Goal: Transaction & Acquisition: Purchase product/service

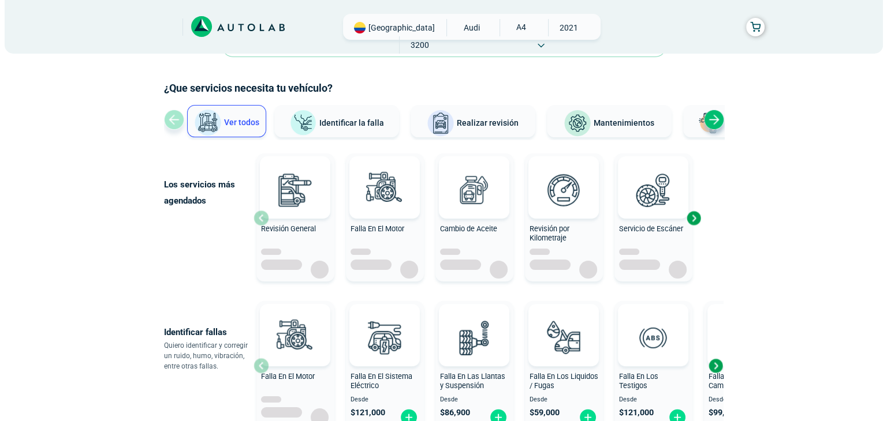
scroll to position [58, 0]
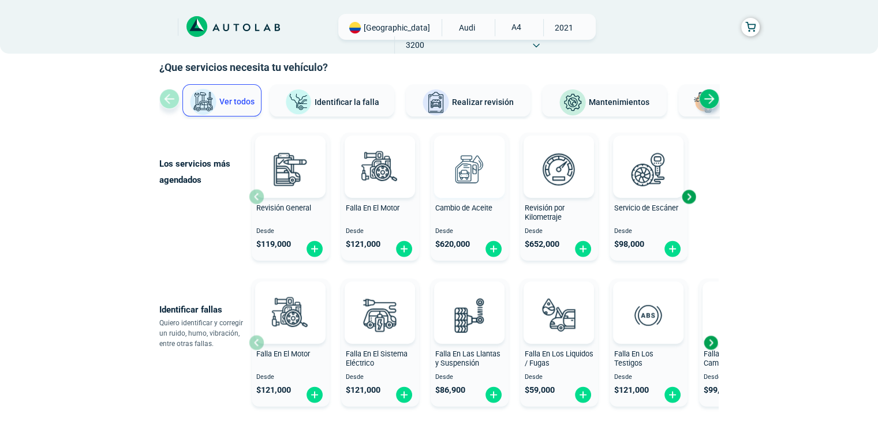
click at [465, 193] on img at bounding box center [469, 169] width 51 height 51
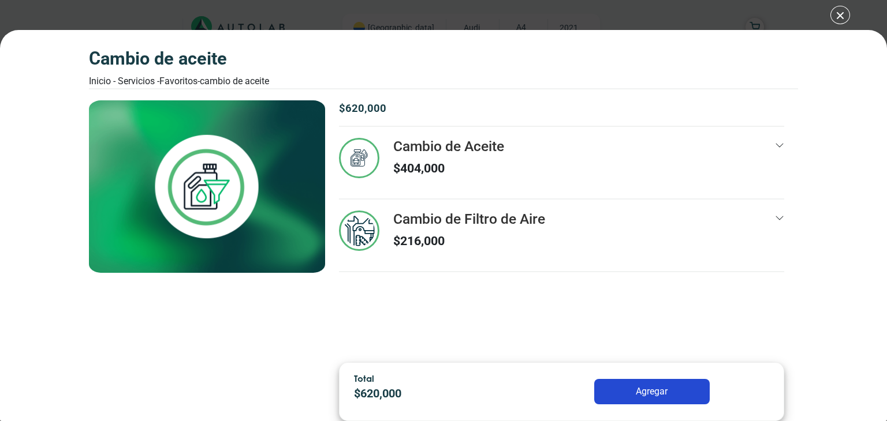
click at [775, 142] on icon at bounding box center [779, 145] width 9 height 9
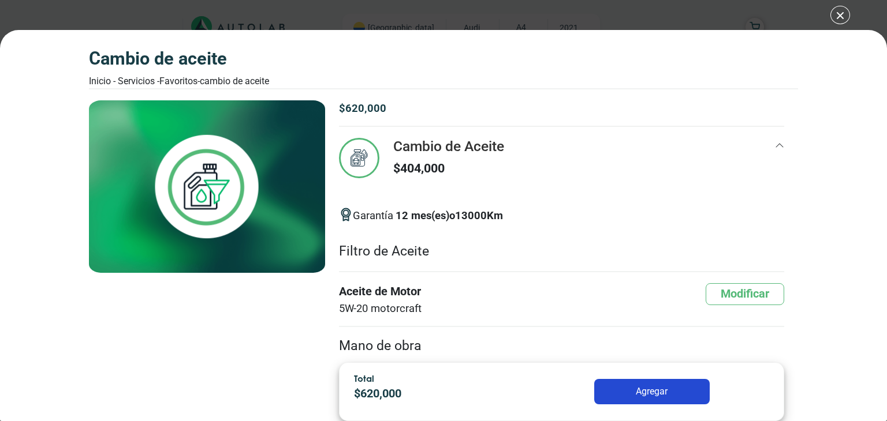
click at [774, 144] on div "$ 620,000 Cambio de Aceite $ 404,000 12 13000 Km" at bounding box center [561, 226] width 473 height 253
click at [775, 144] on icon at bounding box center [779, 145] width 9 height 9
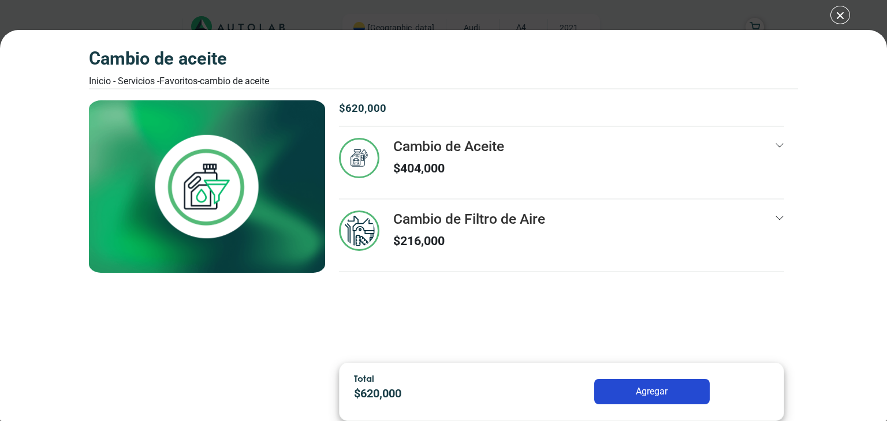
click at [774, 212] on div "Cambio de Filtro de Aire $ 216,000" at bounding box center [561, 241] width 445 height 61
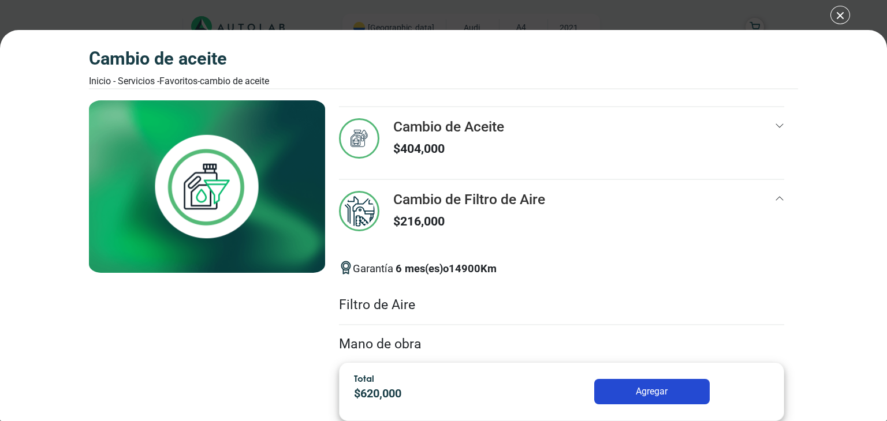
scroll to position [39, 0]
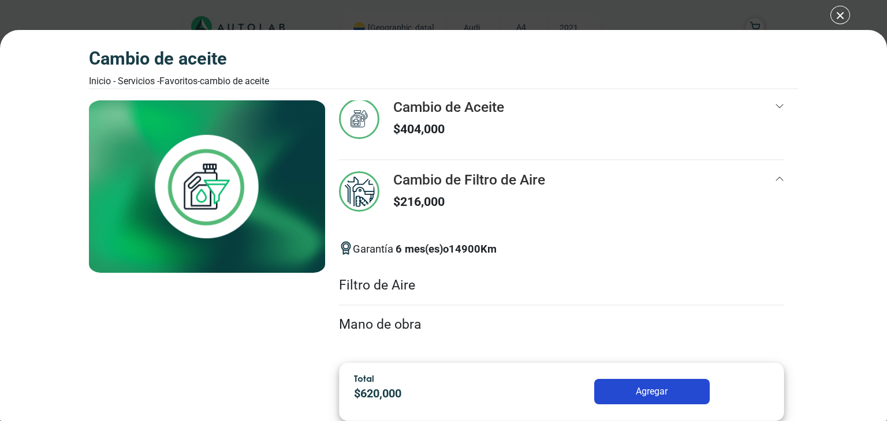
click at [775, 107] on icon at bounding box center [779, 106] width 9 height 9
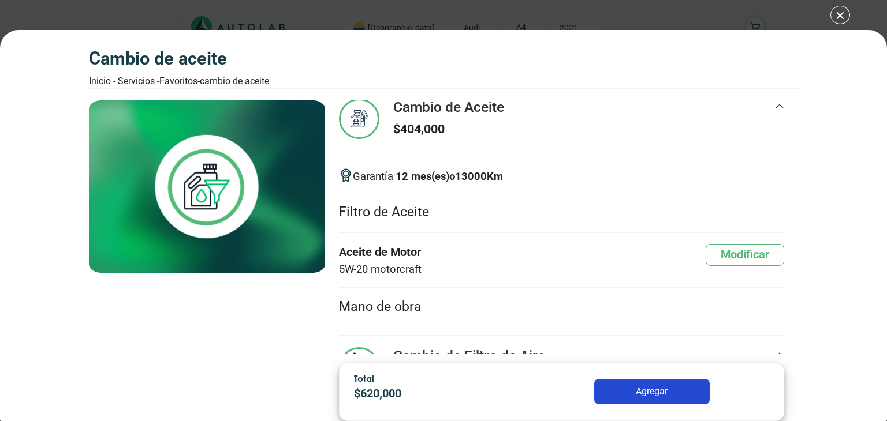
scroll to position [0, 0]
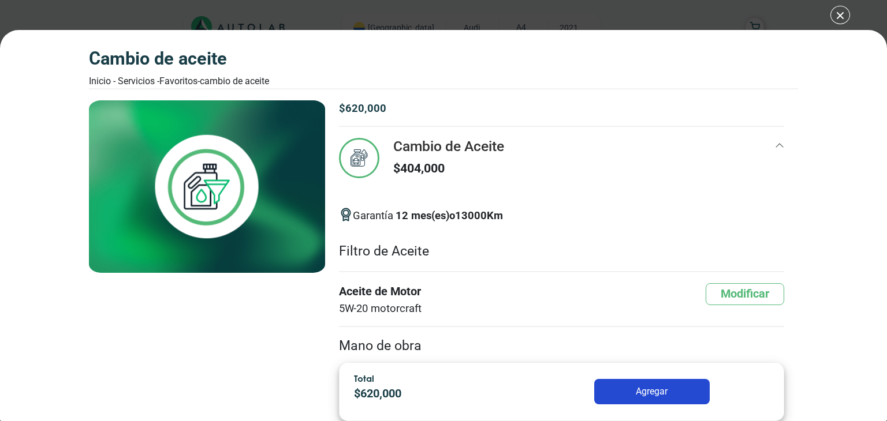
click at [775, 144] on icon at bounding box center [779, 145] width 9 height 9
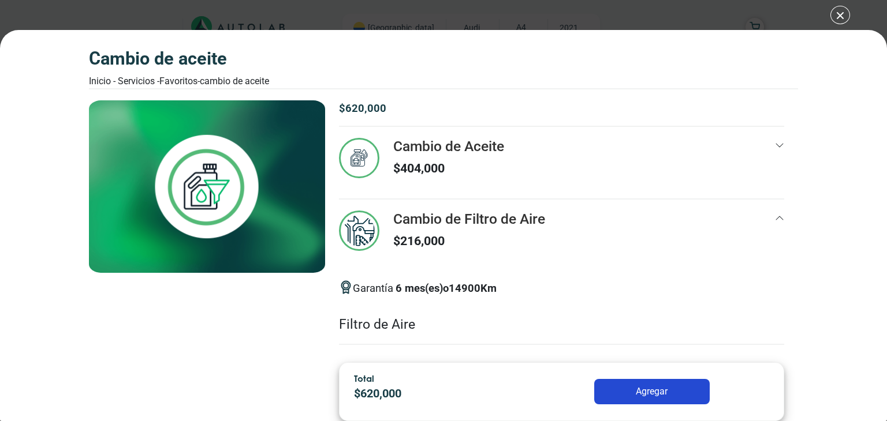
click at [775, 148] on icon at bounding box center [779, 145] width 9 height 9
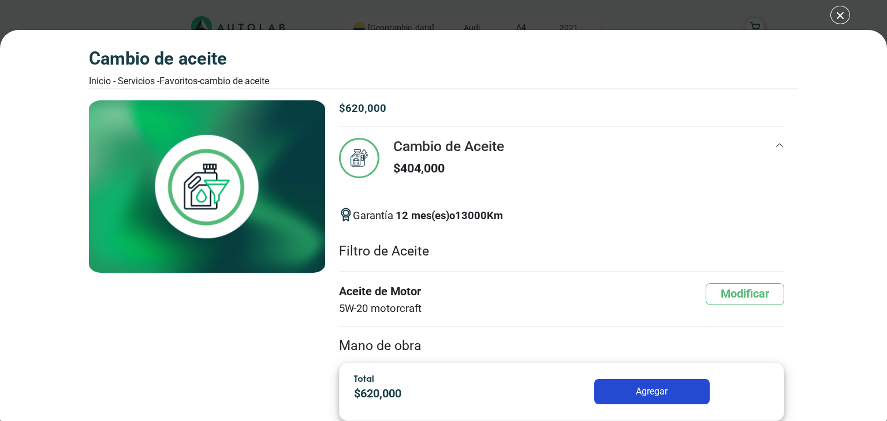
click at [775, 148] on icon at bounding box center [779, 145] width 9 height 9
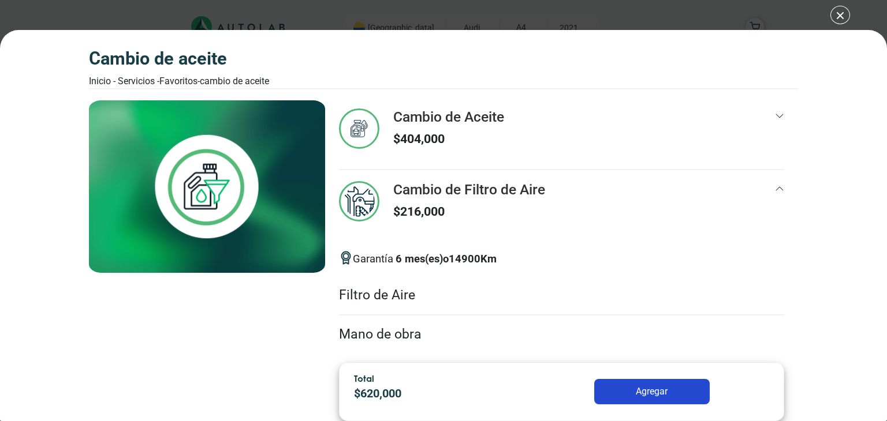
scroll to position [29, 0]
click at [508, 152] on div "Cambio de Aceite $ 404,000" at bounding box center [561, 139] width 445 height 61
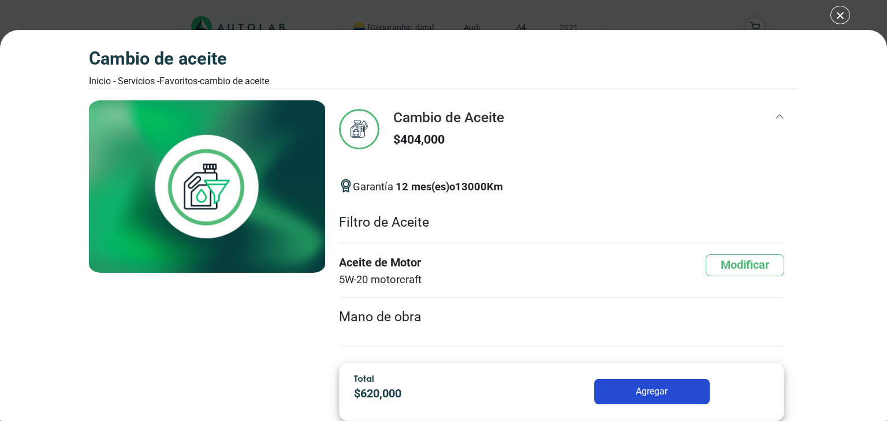
click at [508, 152] on div "Cambio de Aceite $ 404,000" at bounding box center [561, 139] width 445 height 61
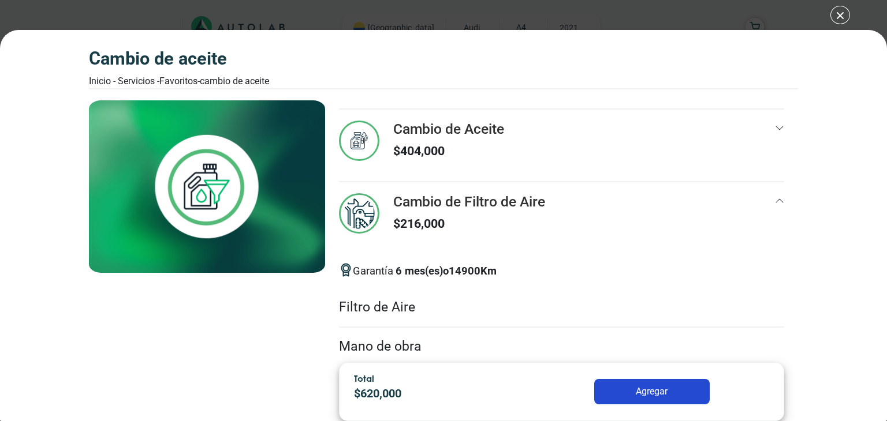
scroll to position [0, 0]
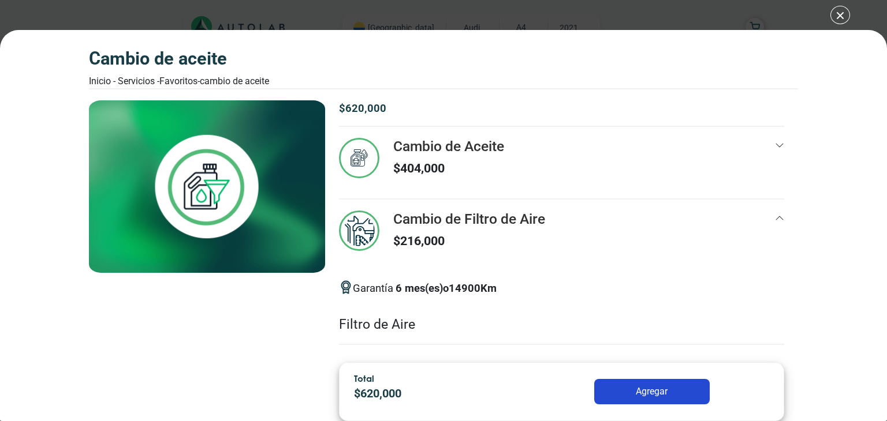
click at [406, 147] on h3 "Cambio de Aceite" at bounding box center [448, 146] width 111 height 17
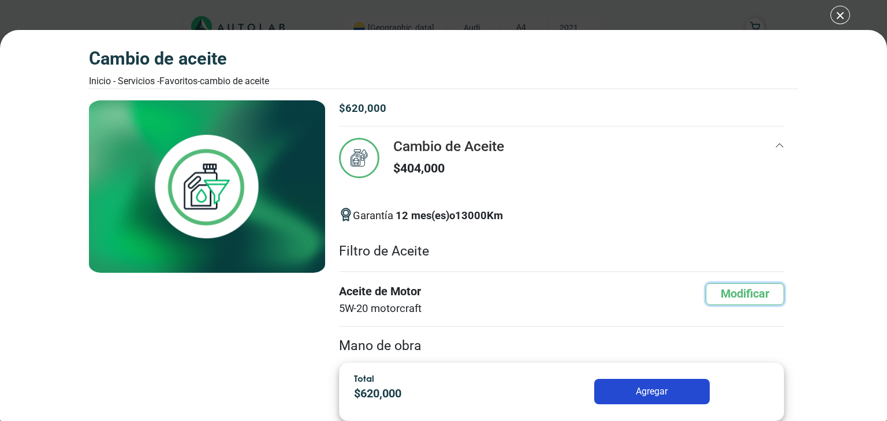
click at [716, 302] on button "Modificar" at bounding box center [745, 295] width 79 height 22
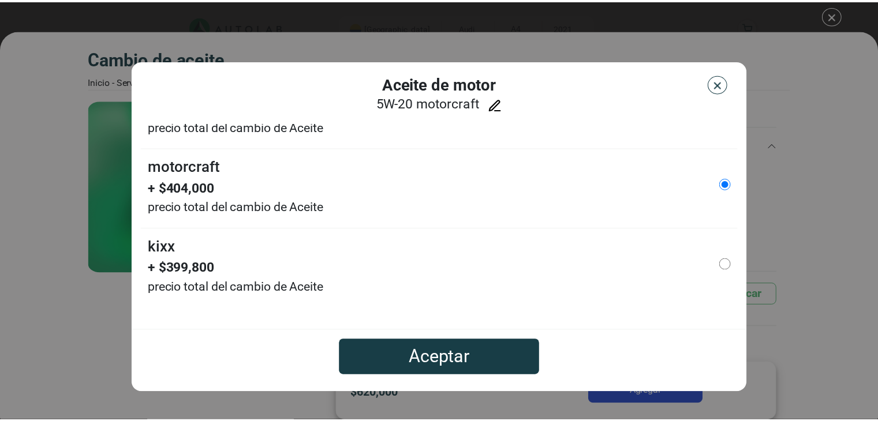
scroll to position [158, 0]
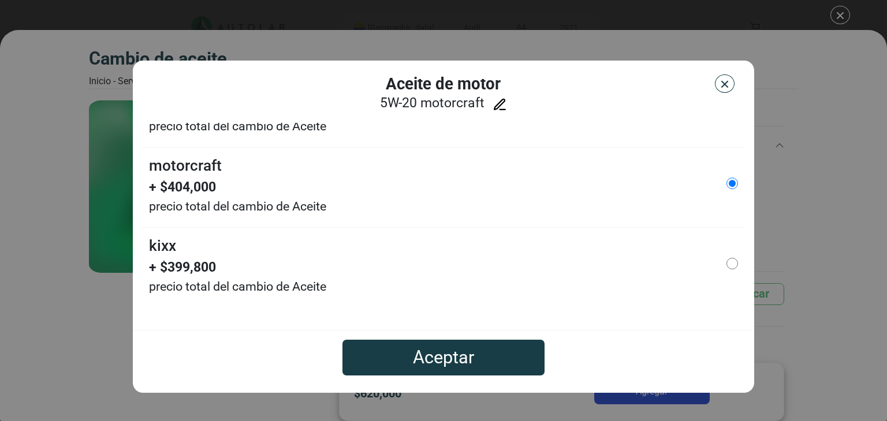
drag, startPoint x: 506, startPoint y: 103, endPoint x: 494, endPoint y: 111, distance: 14.1
click at [494, 111] on icon at bounding box center [500, 105] width 14 height 14
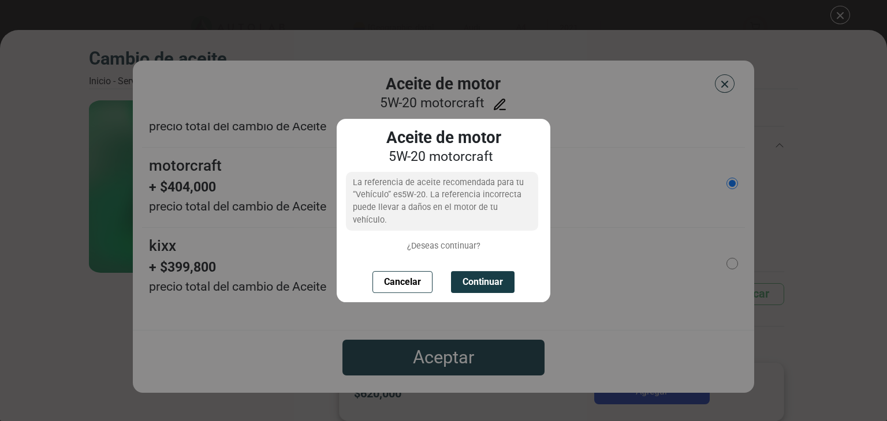
click at [494, 111] on div "Aceite de motor 5W-20 motorcraft La referencia de aceite recomendada para tu “V…" at bounding box center [443, 210] width 887 height 421
click at [477, 275] on button "Continuar" at bounding box center [483, 282] width 64 height 22
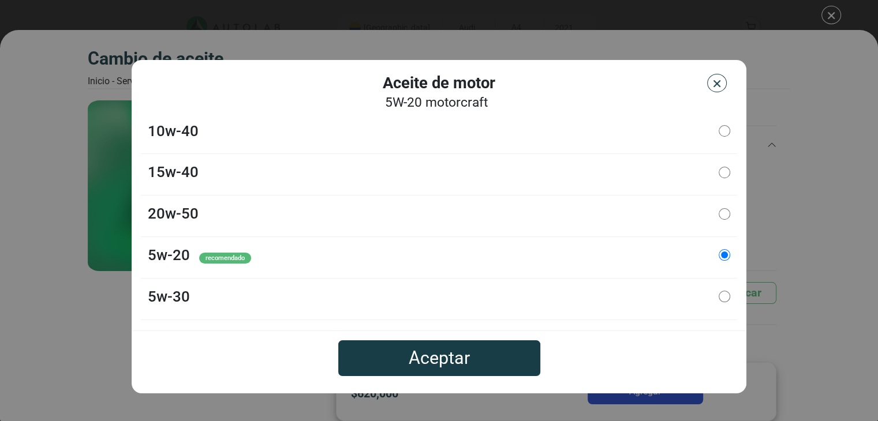
scroll to position [115, 0]
click at [430, 227] on li "20W-50" at bounding box center [439, 216] width 596 height 42
click at [719, 215] on input "20W-50" at bounding box center [725, 214] width 12 height 12
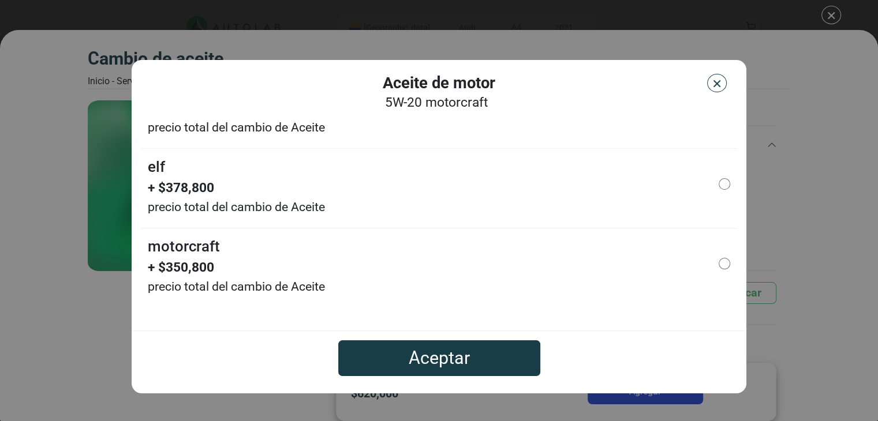
scroll to position [192, 0]
click at [714, 88] on img "button" at bounding box center [717, 84] width 12 height 12
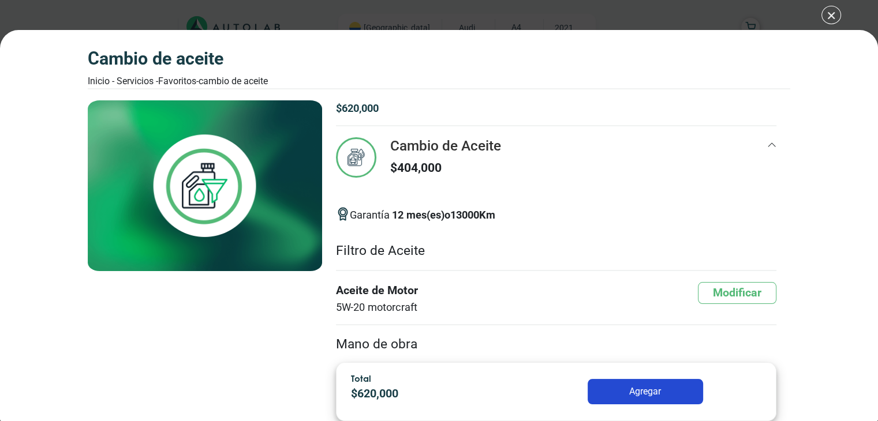
click at [818, 16] on div "Cambio de Aceite Inicio - Servicios - Favoritos - Cambio de Aceite Cambio de Ac…" at bounding box center [439, 210] width 878 height 421
